Goal: Information Seeking & Learning: Learn about a topic

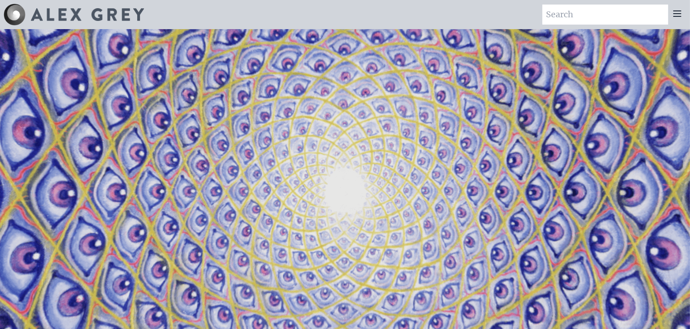
click at [25, 16] on img at bounding box center [15, 15] width 22 height 22
click at [75, 17] on img at bounding box center [87, 14] width 113 height 13
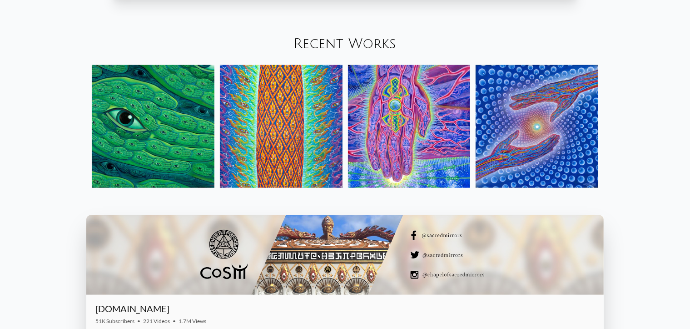
scroll to position [1099, 0]
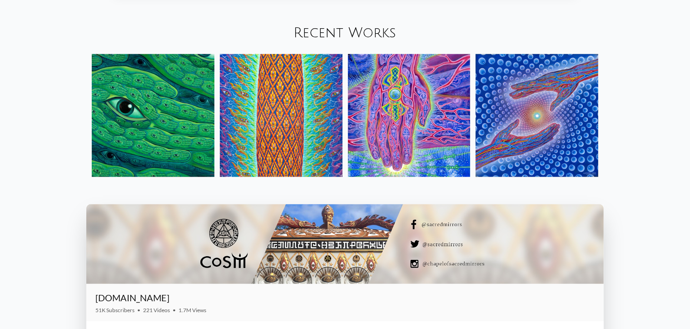
click at [539, 95] on img at bounding box center [537, 115] width 123 height 123
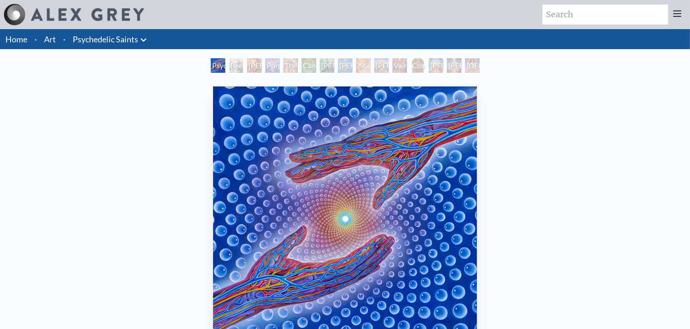
click at [260, 68] on div "Stanislav Grof M.D., Cartographer of Consciousness" at bounding box center [254, 65] width 15 height 15
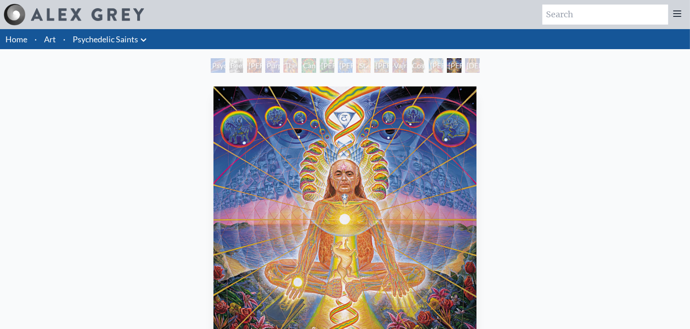
click at [45, 35] on link "Art" at bounding box center [50, 39] width 12 height 13
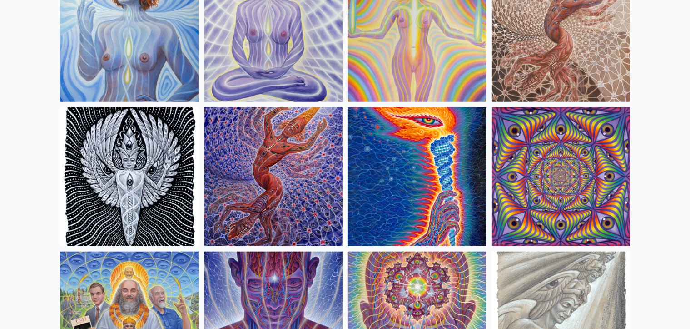
scroll to position [882, 0]
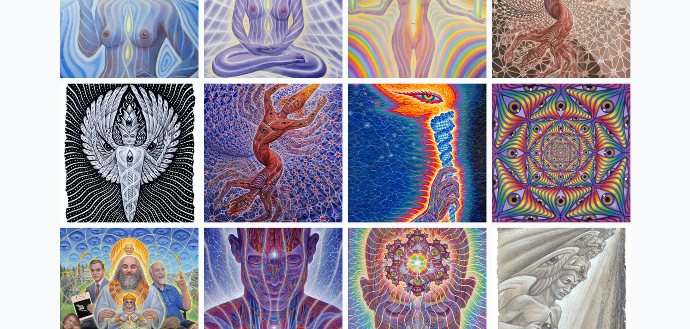
click at [426, 126] on img at bounding box center [417, 153] width 139 height 139
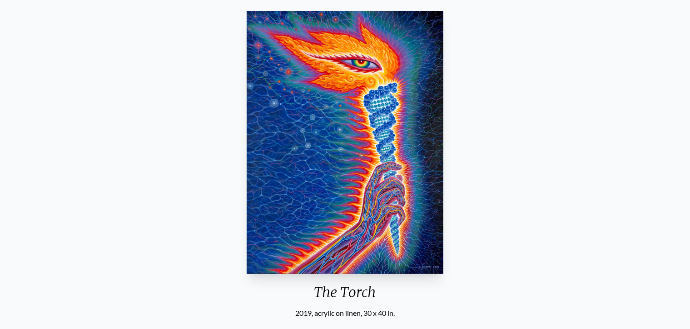
scroll to position [74, 0]
